Goal: Find specific page/section: Find specific page/section

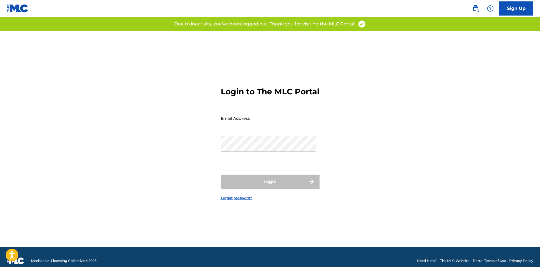
click at [239, 126] on input "Email Address" at bounding box center [268, 118] width 95 height 16
type input "huong.ntq@vcpmc.org"
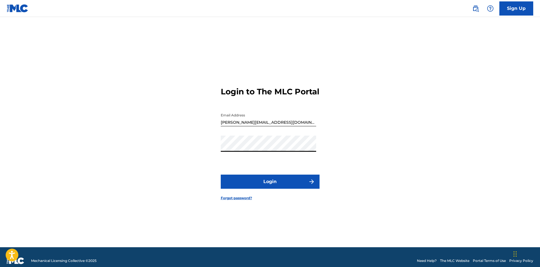
click at [221, 174] on button "Login" at bounding box center [270, 181] width 99 height 14
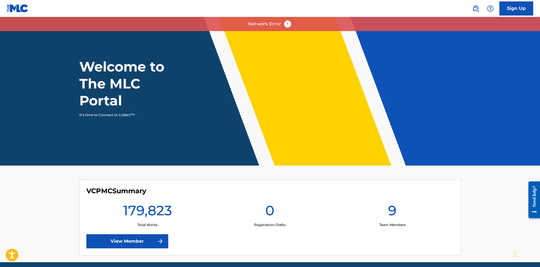
scroll to position [22, 0]
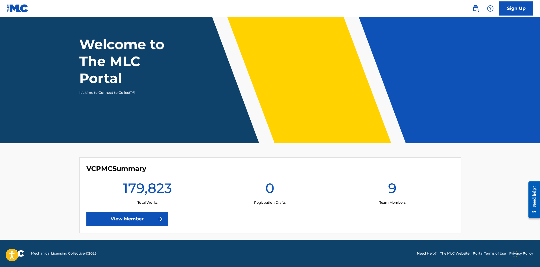
click at [124, 217] on link "View Member" at bounding box center [127, 219] width 82 height 14
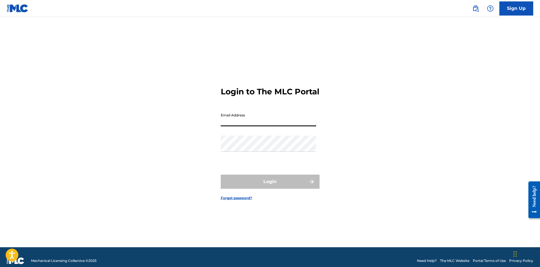
click at [254, 126] on input "Email Address" at bounding box center [268, 118] width 95 height 16
type input "huong.ntq@vcpmc.org"
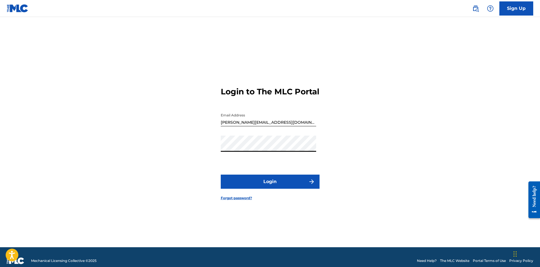
click at [221, 174] on button "Login" at bounding box center [270, 181] width 99 height 14
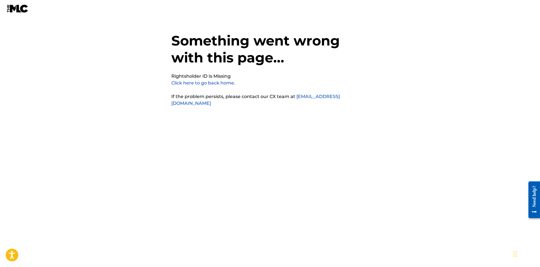
click at [197, 84] on link "Click here to go back home." at bounding box center [203, 82] width 64 height 5
